Goal: Transaction & Acquisition: Purchase product/service

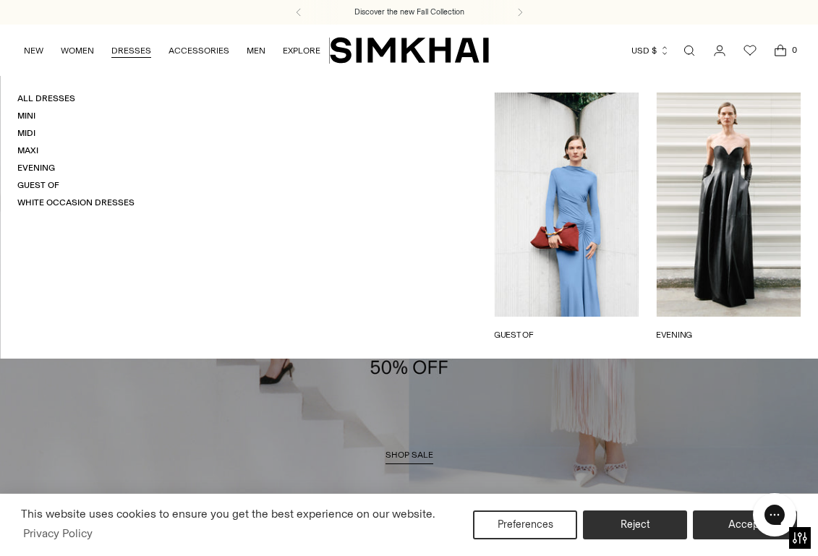
click at [115, 48] on link "DRESSES" at bounding box center [131, 51] width 40 height 32
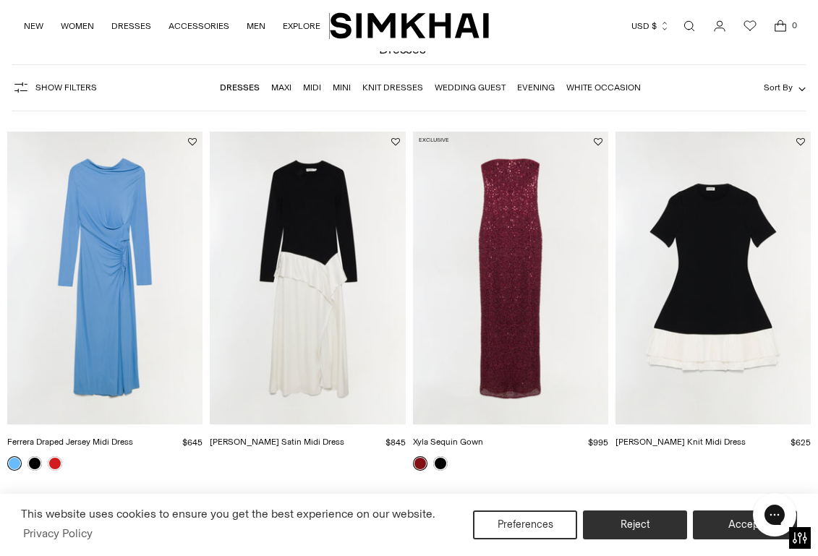
scroll to position [80, 0]
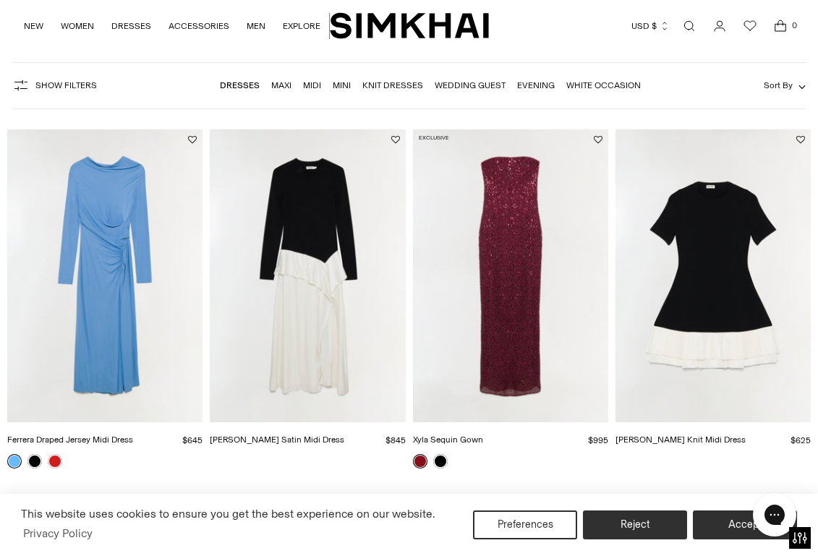
click at [0, 0] on img "Xyla Sequin Gown" at bounding box center [0, 0] width 0 height 0
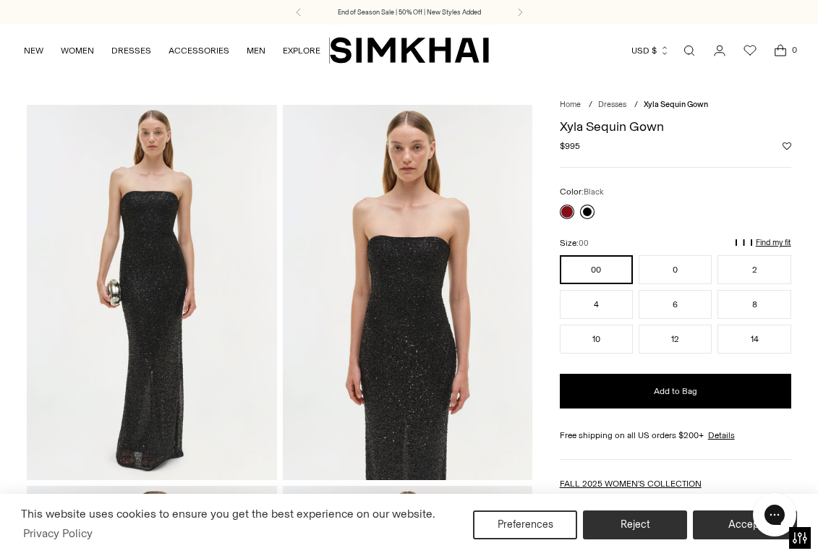
click at [584, 212] on link at bounding box center [587, 212] width 14 height 14
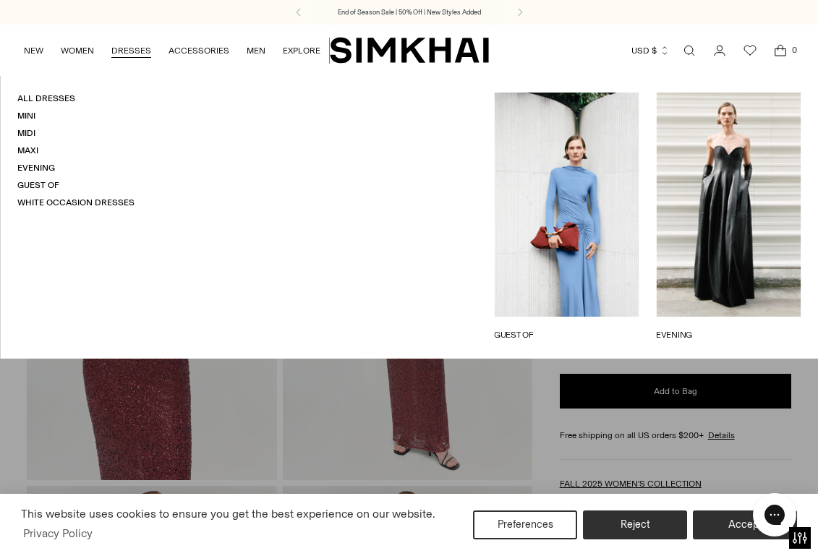
click at [122, 51] on link "DRESSES" at bounding box center [131, 51] width 40 height 32
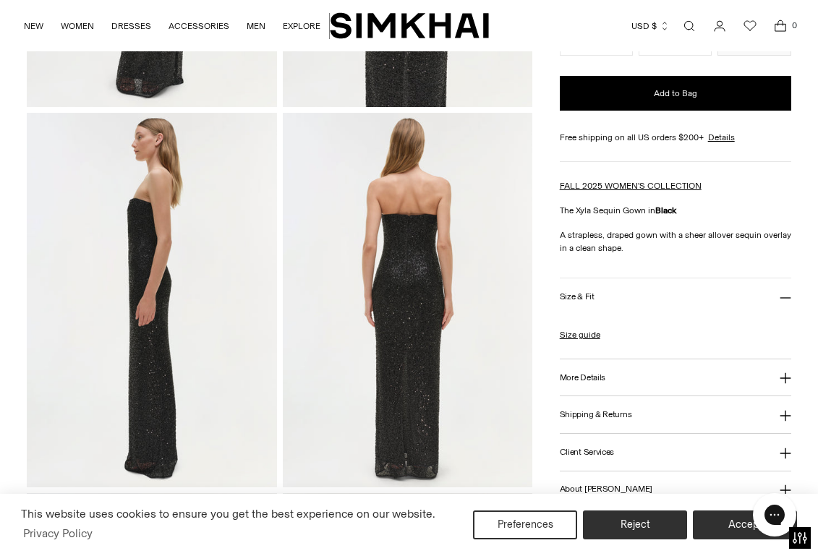
scroll to position [360, 0]
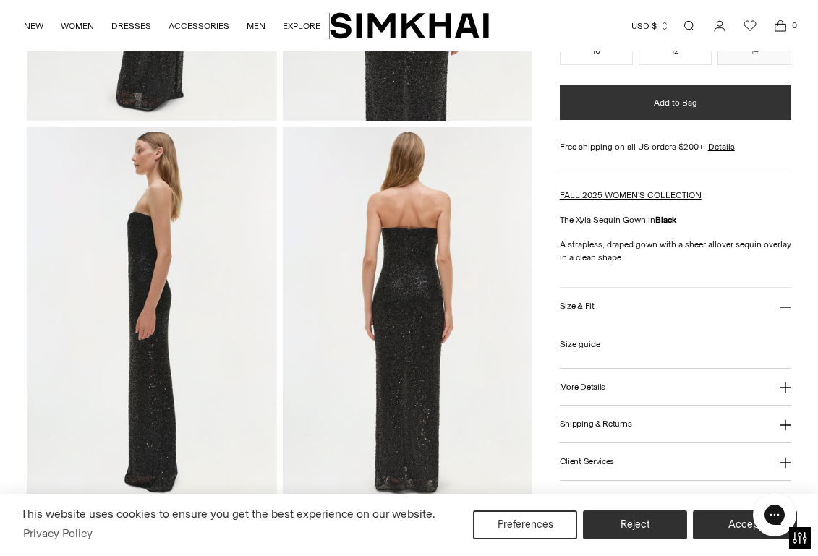
click at [660, 101] on span "Add to Bag" at bounding box center [675, 103] width 43 height 12
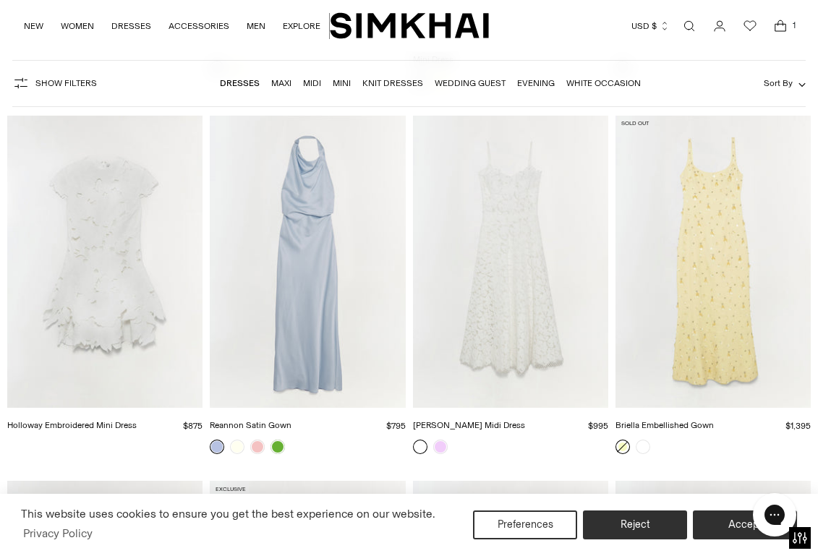
scroll to position [5920, 0]
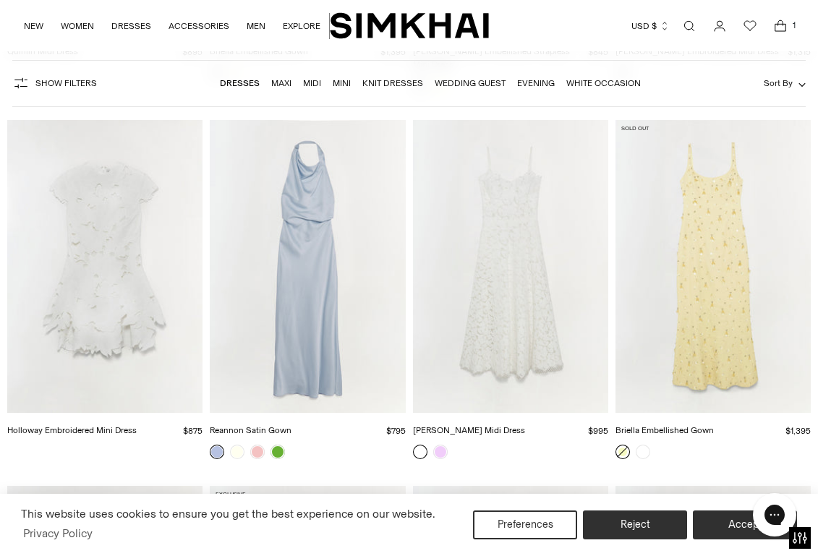
click at [0, 0] on img "Briella Embellished Gown" at bounding box center [0, 0] width 0 height 0
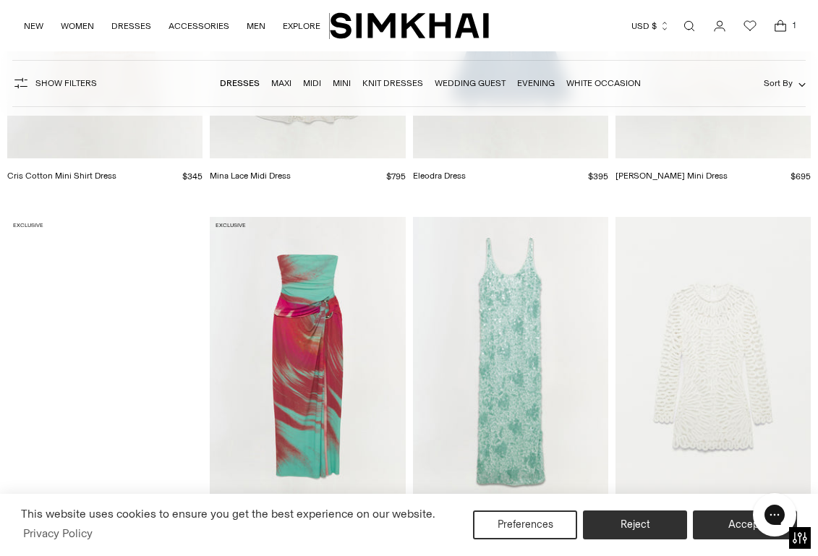
scroll to position [10208, 0]
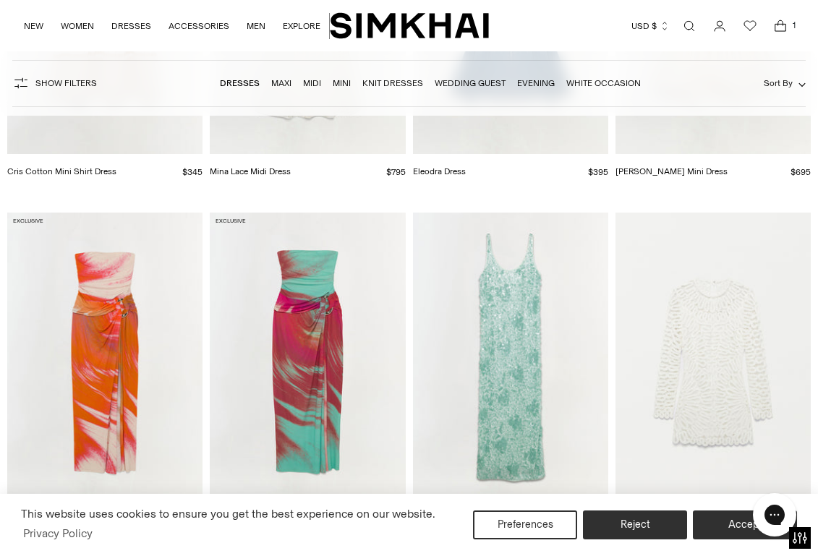
click at [0, 0] on img "Bex Embellished Maxi Dress" at bounding box center [0, 0] width 0 height 0
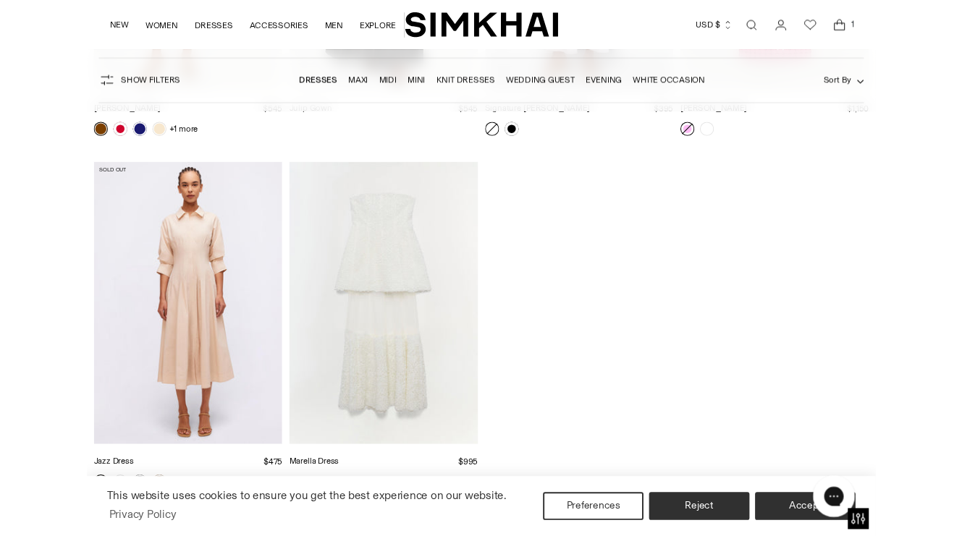
scroll to position [15789, 0]
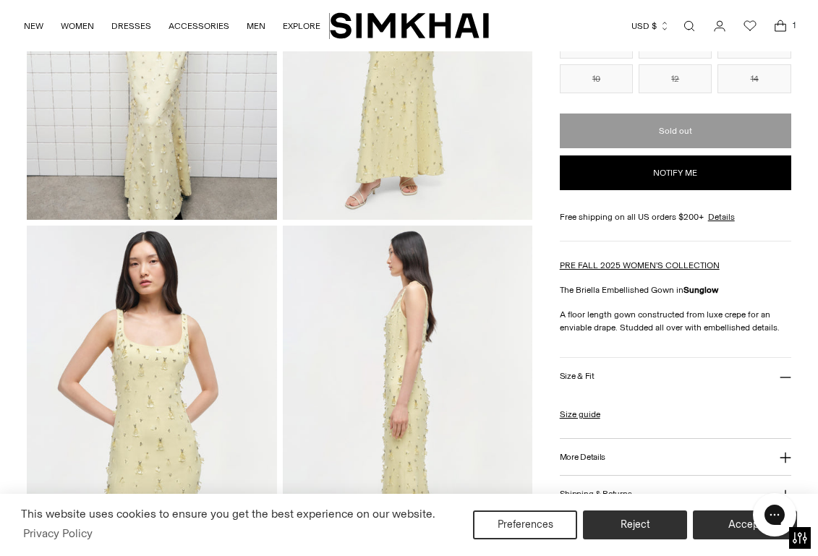
scroll to position [195, 0]
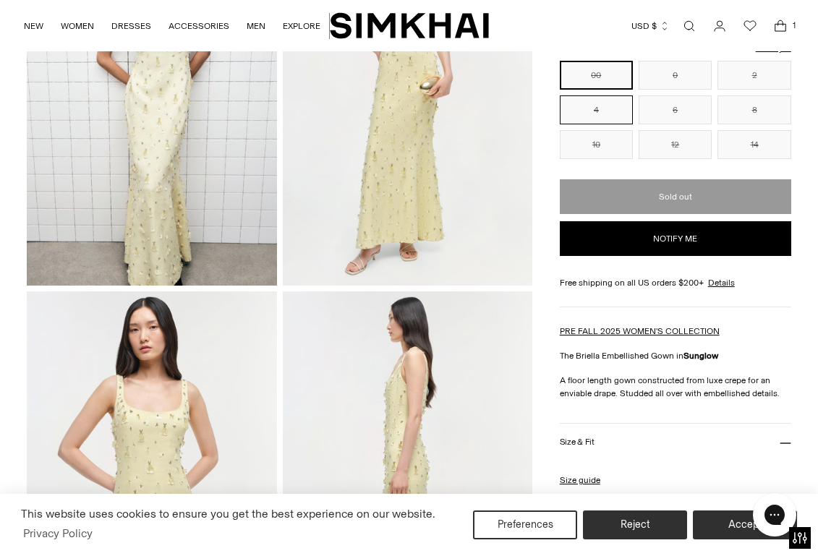
click at [600, 103] on button "4" at bounding box center [596, 110] width 73 height 29
click at [672, 106] on button "6" at bounding box center [675, 110] width 73 height 29
click at [607, 106] on button "4" at bounding box center [596, 110] width 73 height 29
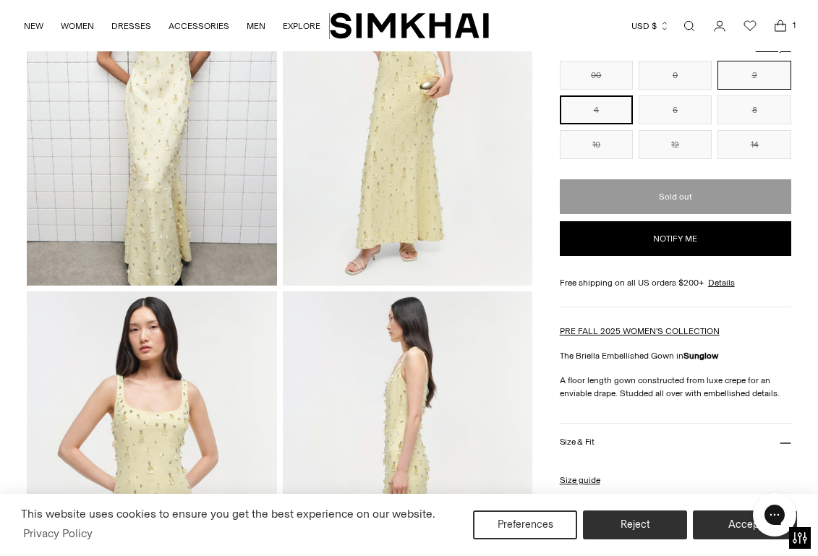
click at [758, 77] on button "2" at bounding box center [754, 75] width 73 height 29
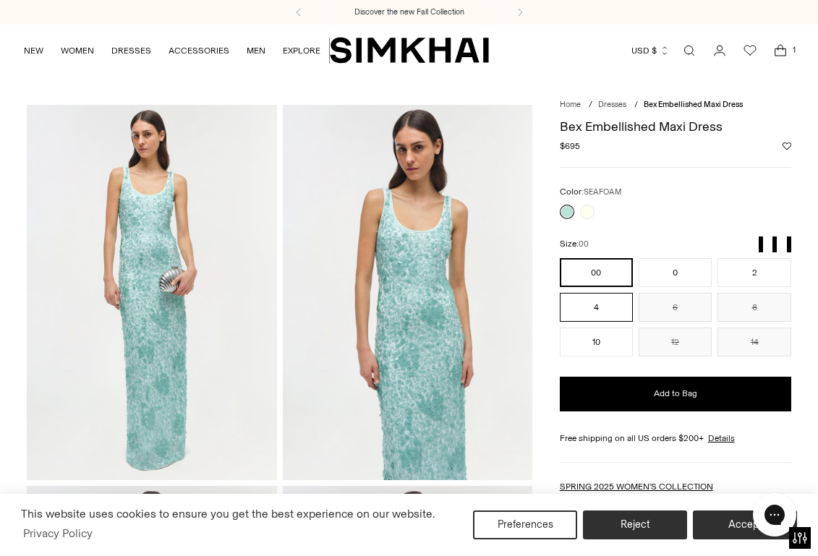
click at [609, 307] on button "4" at bounding box center [596, 307] width 73 height 29
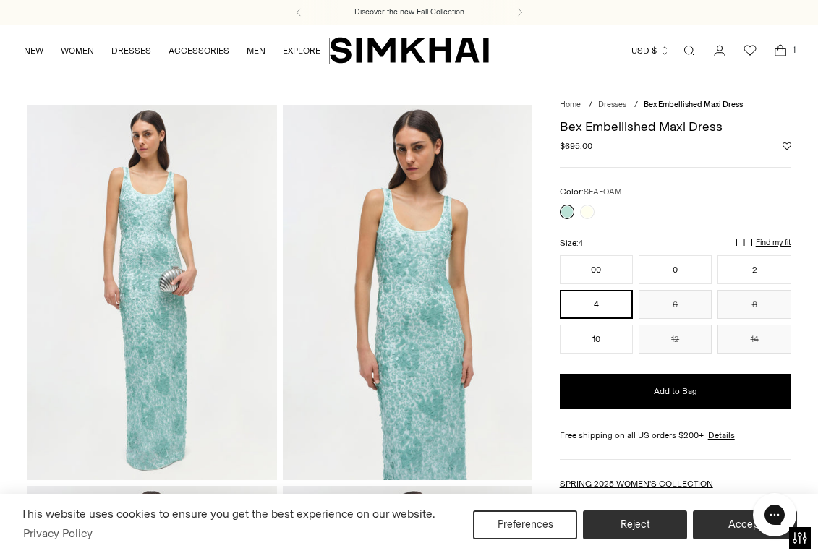
scroll to position [6, 0]
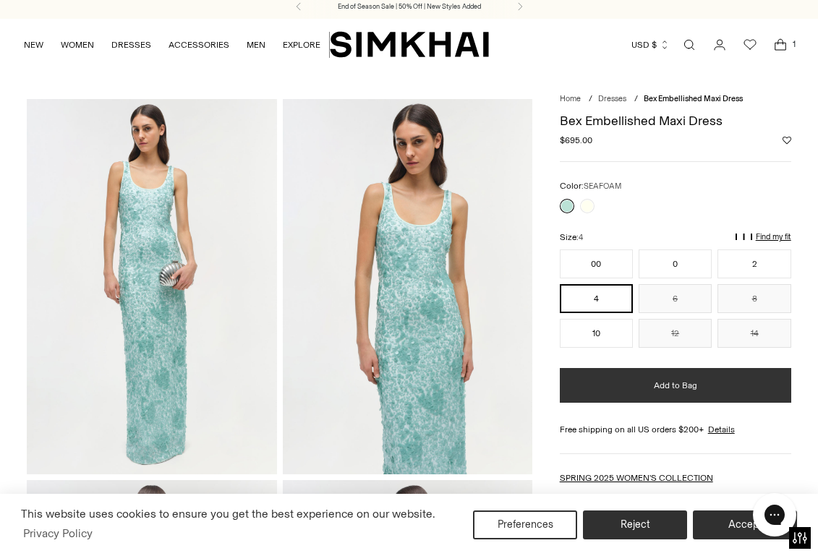
click at [609, 384] on button "Add to Bag" at bounding box center [676, 385] width 232 height 35
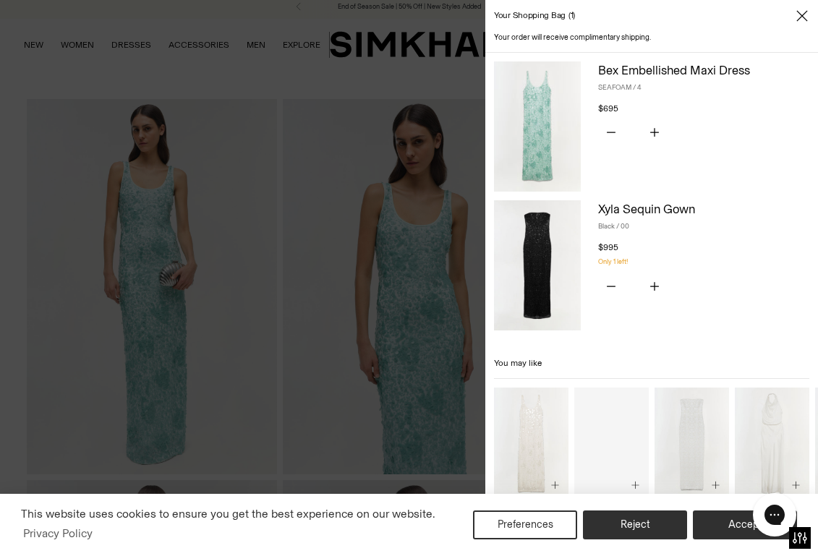
click at [127, 62] on div at bounding box center [409, 278] width 818 height 556
